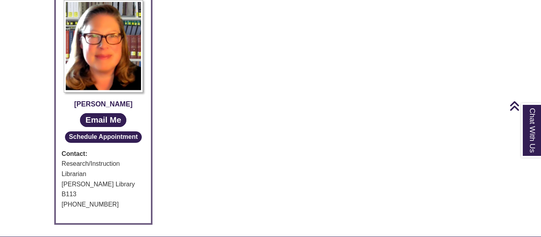
scroll to position [431, 0]
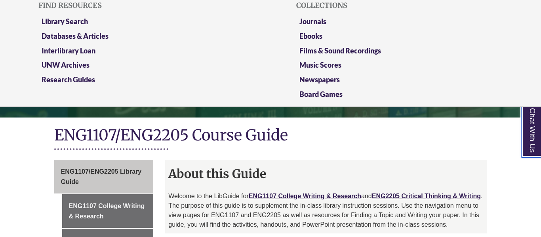
scroll to position [74, 0]
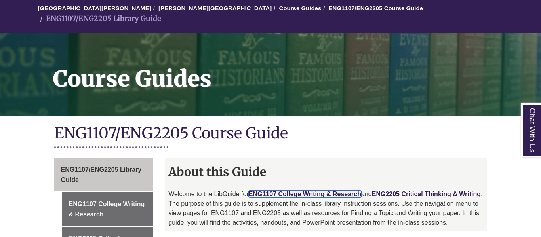
click at [304, 191] on link "ENG1107 College Writing & Research" at bounding box center [305, 194] width 113 height 7
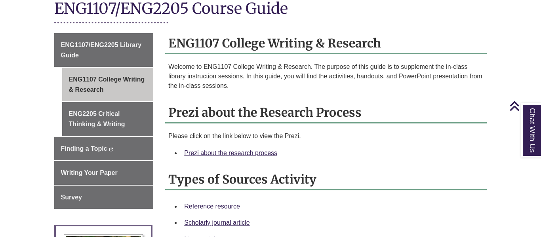
scroll to position [200, 0]
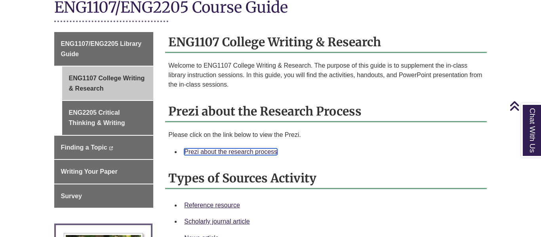
click at [250, 149] on link "Prezi about the research process" at bounding box center [230, 152] width 93 height 7
